Goal: Information Seeking & Learning: Learn about a topic

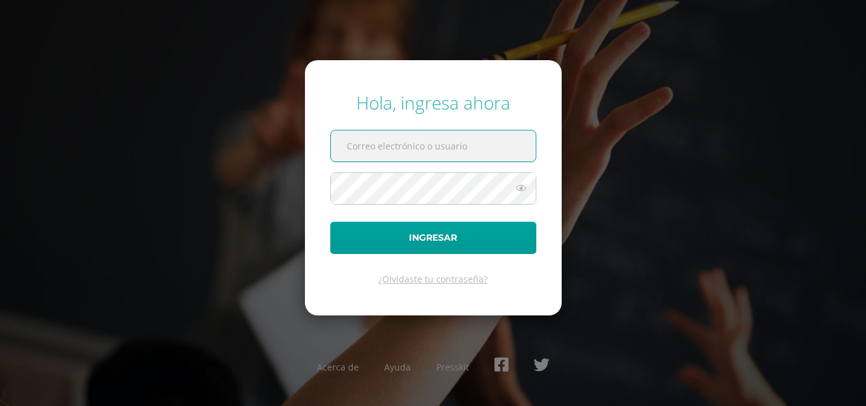
paste input "COS00141@osoriosandoval.edu.gt"
type input "COS00141@osoriosandoval.edu.gt"
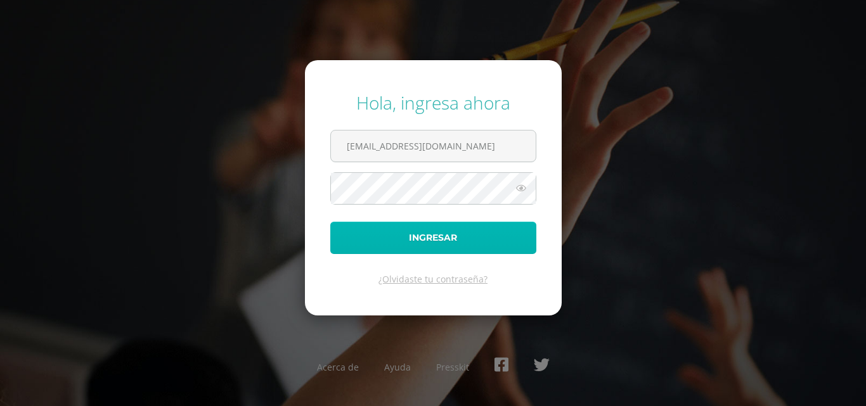
click at [417, 238] on button "Ingresar" at bounding box center [433, 238] width 206 height 32
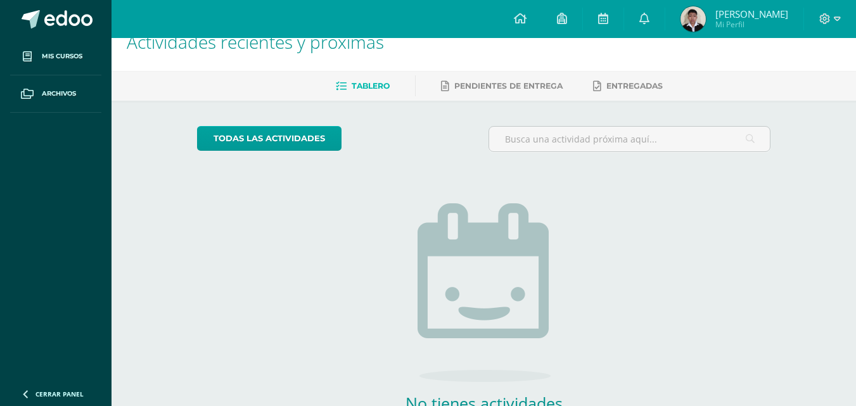
scroll to position [63, 0]
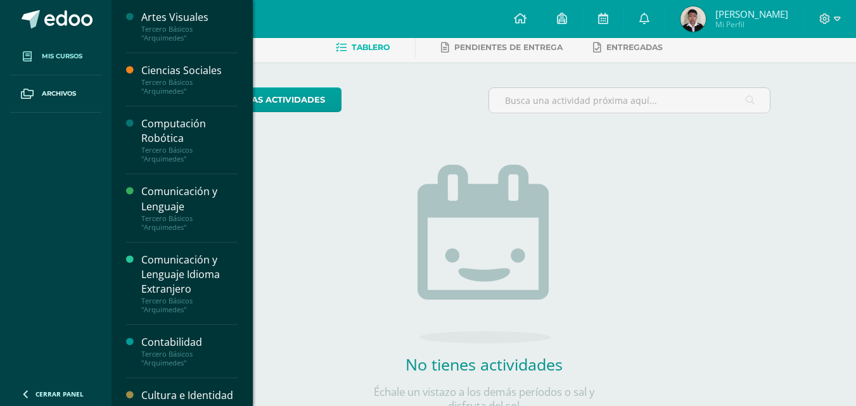
click at [79, 52] on span "Mis cursos" at bounding box center [62, 56] width 41 height 10
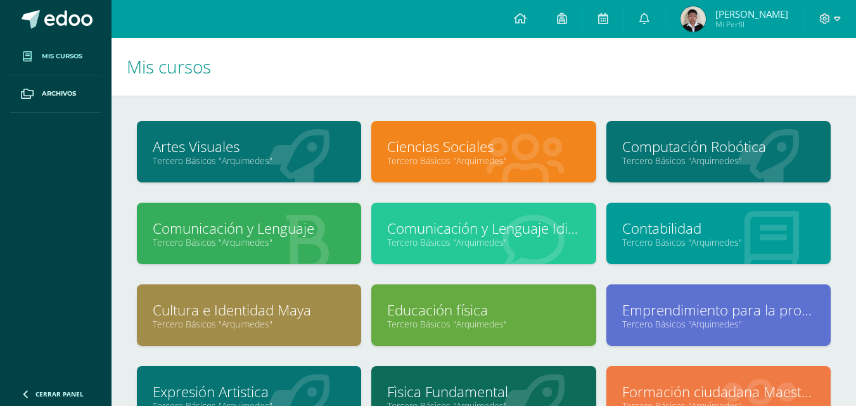
click at [705, 153] on link "Computación Robótica" at bounding box center [718, 147] width 193 height 20
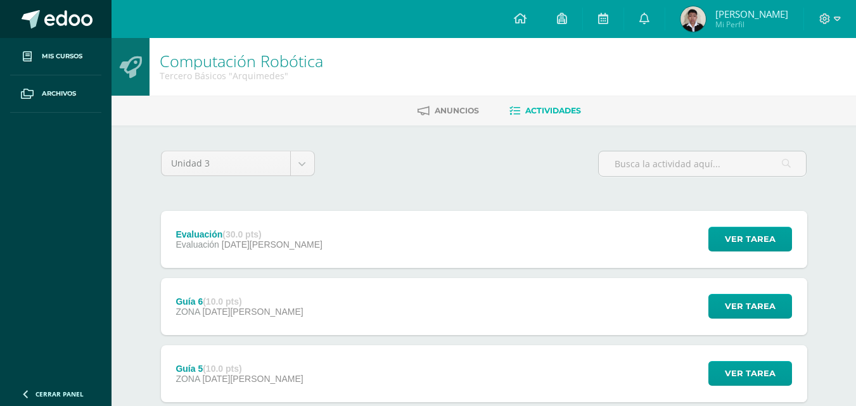
click at [61, 35] on link at bounding box center [56, 19] width 112 height 38
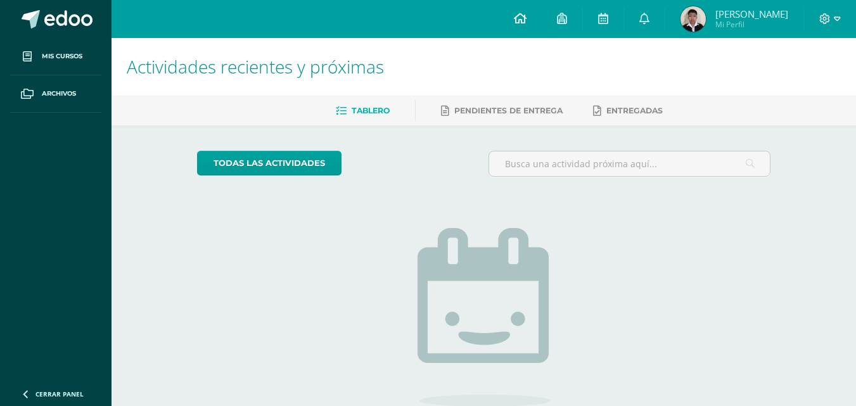
click at [542, 26] on link at bounding box center [520, 19] width 43 height 38
click at [323, 165] on link "todas las Actividades" at bounding box center [269, 163] width 144 height 25
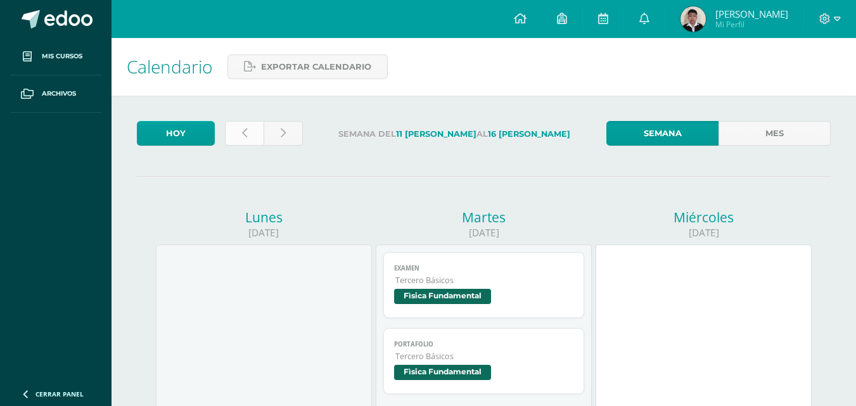
click at [257, 129] on link at bounding box center [244, 133] width 39 height 25
click at [255, 125] on link at bounding box center [244, 133] width 39 height 25
click at [253, 122] on link at bounding box center [244, 133] width 39 height 25
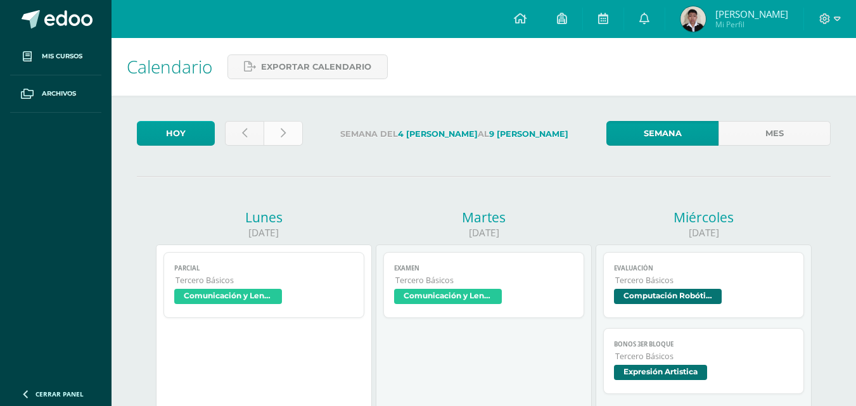
click at [270, 135] on link at bounding box center [283, 133] width 39 height 25
click at [269, 135] on link at bounding box center [283, 133] width 39 height 25
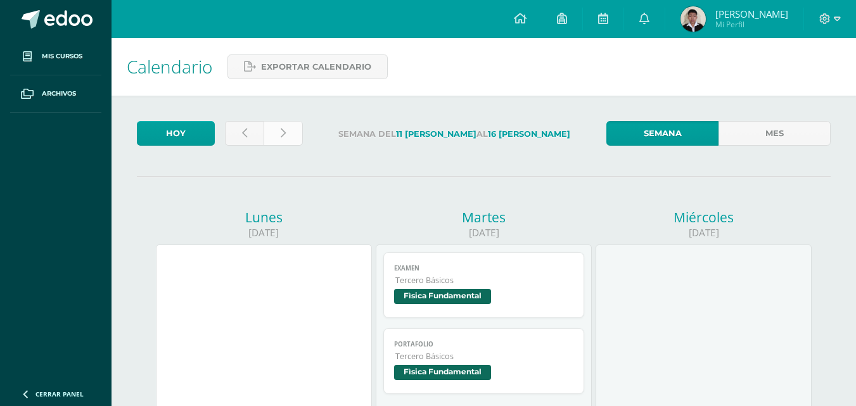
click at [290, 130] on link at bounding box center [283, 133] width 39 height 25
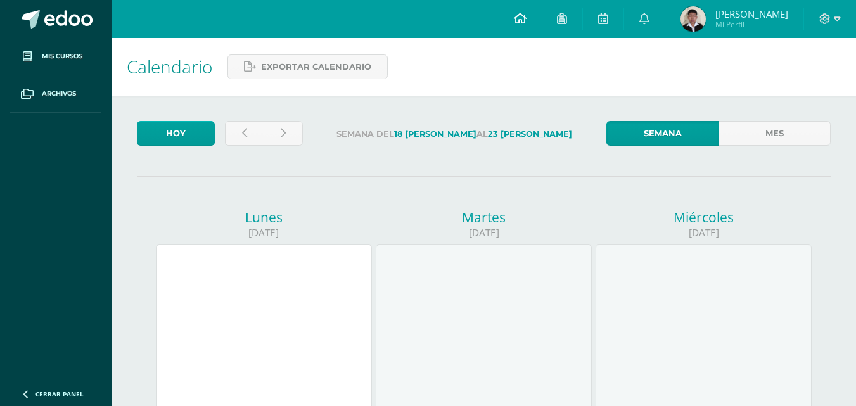
click at [526, 28] on link at bounding box center [520, 19] width 43 height 38
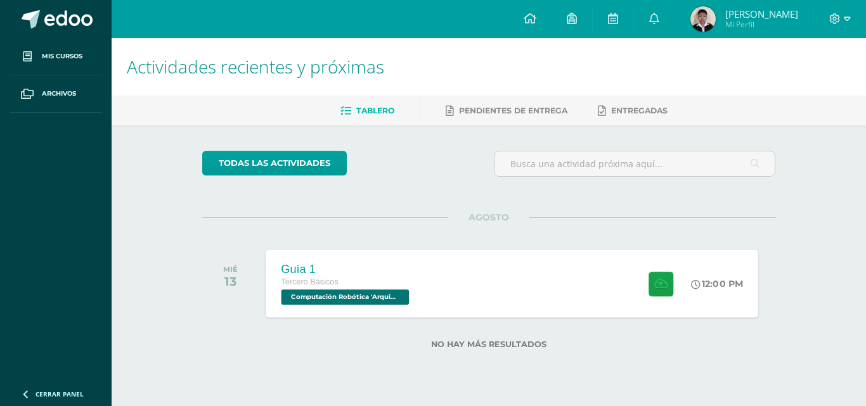
click at [398, 290] on span "Computación Robótica 'Arquimedes'" at bounding box center [345, 297] width 128 height 15
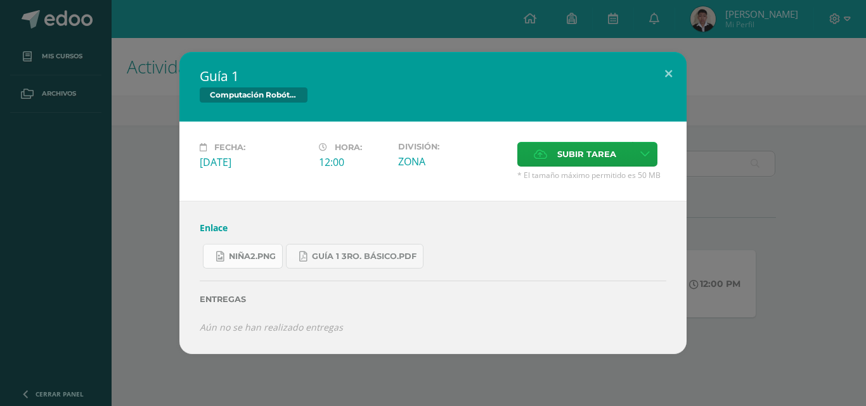
click at [262, 262] on link "niña2.png" at bounding box center [243, 256] width 80 height 25
click at [376, 254] on span "Guía 1 3ro. Básico.pdf" at bounding box center [364, 257] width 105 height 10
click at [240, 262] on link "niña2.png" at bounding box center [243, 256] width 80 height 25
